Goal: Find specific page/section: Find specific page/section

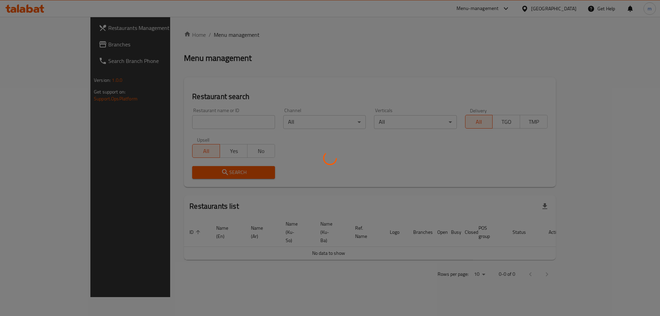
click at [209, 120] on div at bounding box center [330, 158] width 660 height 316
click at [212, 120] on div at bounding box center [330, 158] width 660 height 316
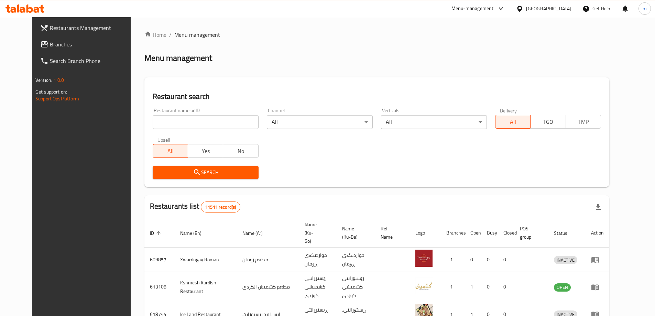
click at [212, 121] on div "Home / Menu management Menu management Restaurant search Restaurant name or ID …" at bounding box center [376, 269] width 465 height 477
drag, startPoint x: 198, startPoint y: 125, endPoint x: 197, endPoint y: 129, distance: 3.6
click at [197, 126] on input "search" at bounding box center [206, 122] width 106 height 14
paste input "667684"
type input "667684"
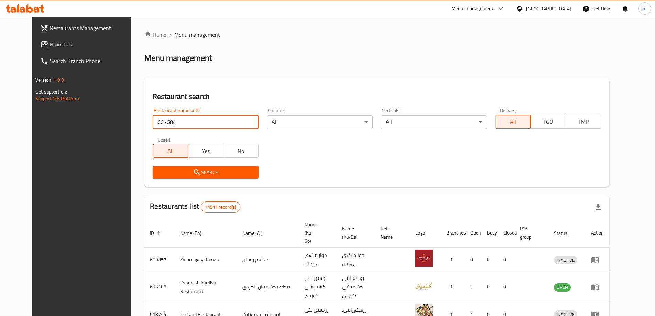
click button "Search" at bounding box center [206, 172] width 106 height 13
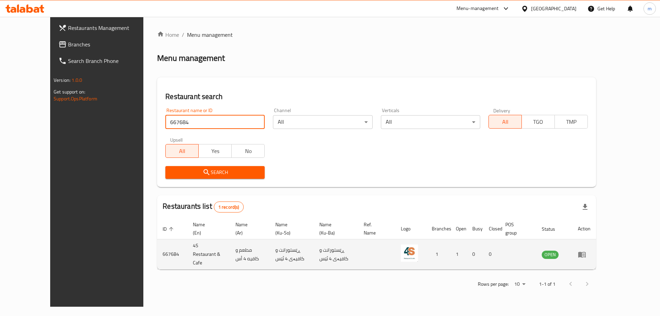
click at [187, 245] on td "4S Restaurant & Cafe" at bounding box center [208, 254] width 42 height 30
copy td "4S Restaurant & Cafe"
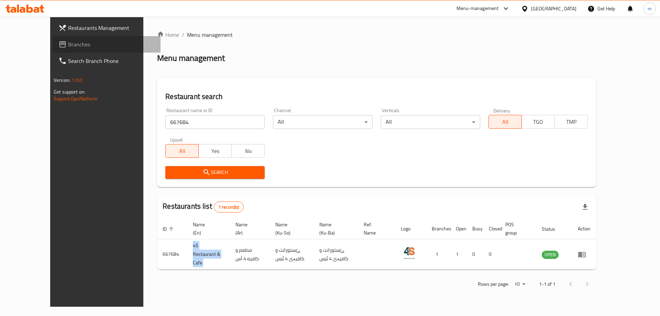
click at [68, 47] on span "Branches" at bounding box center [111, 44] width 87 height 8
